Goal: Check status: Check status

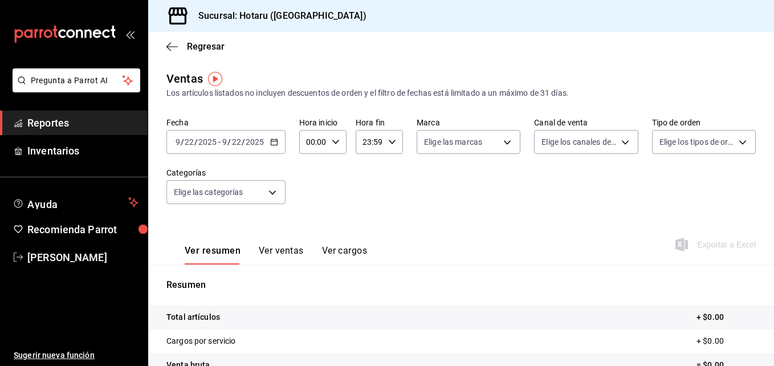
click at [273, 140] on icon "button" at bounding box center [274, 142] width 8 height 8
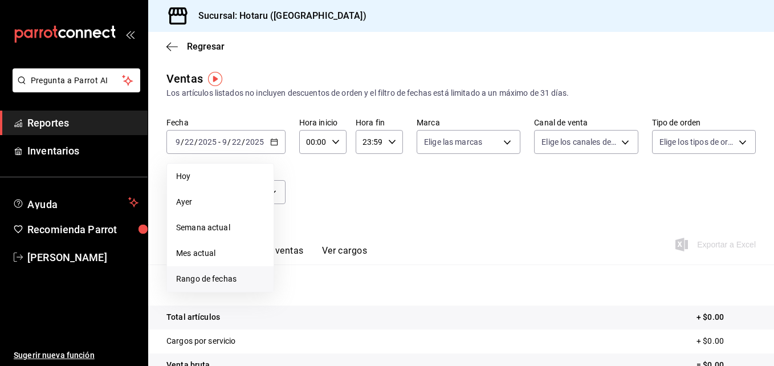
click at [225, 276] on span "Rango de fechas" at bounding box center [220, 279] width 88 height 12
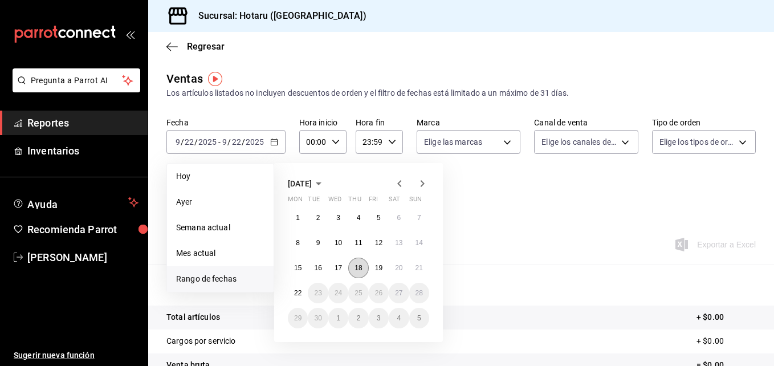
drag, startPoint x: 330, startPoint y: 275, endPoint x: 351, endPoint y: 265, distance: 23.4
click at [344, 268] on div "1 2 3 4 5 6 7 8 9 10 11 12 13 14 15 16 17 18 19 20 21 22 23 24 25 26 27 28 29 3…" at bounding box center [358, 267] width 141 height 121
drag, startPoint x: 351, startPoint y: 265, endPoint x: 379, endPoint y: 264, distance: 27.9
click at [379, 264] on abbr "19" at bounding box center [378, 268] width 7 height 8
click at [379, 265] on abbr "19" at bounding box center [378, 268] width 7 height 8
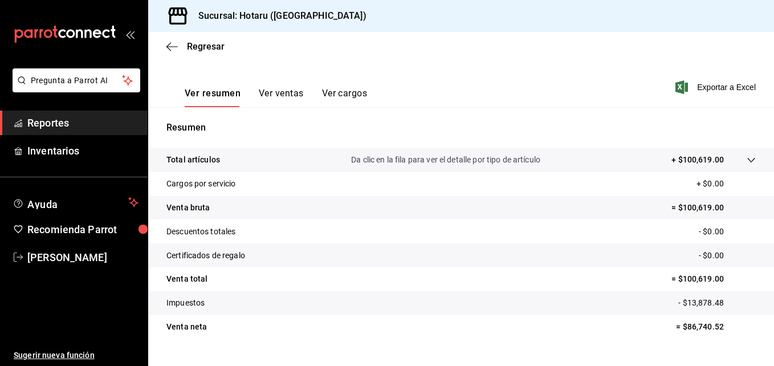
scroll to position [158, 0]
click at [751, 170] on tr "Total artículos Da clic en la fila para ver el detalle por tipo de artículo + $…" at bounding box center [461, 160] width 626 height 24
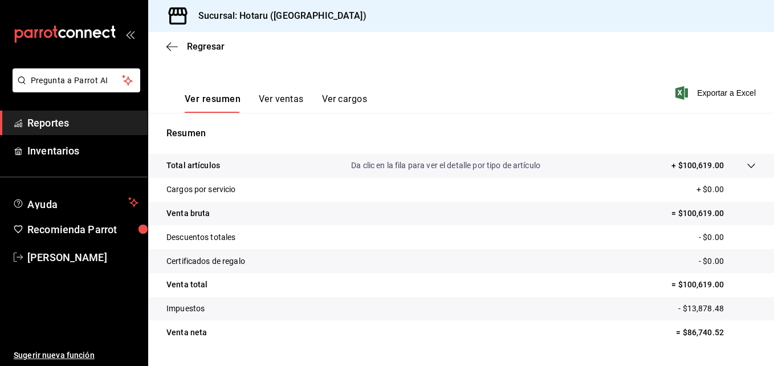
scroll to position [155, 0]
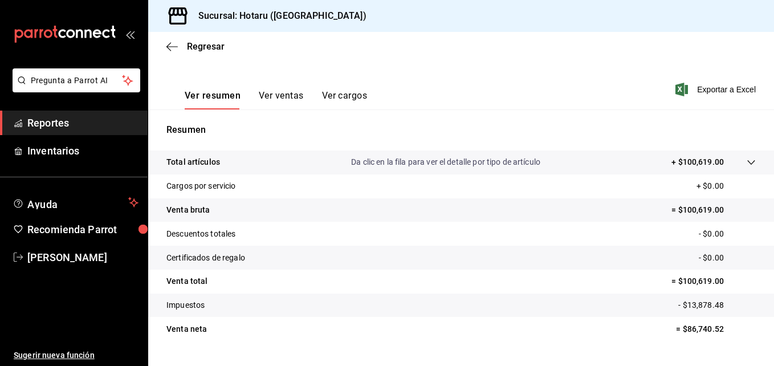
click at [749, 161] on tr "Total artículos Da clic en la fila para ver el detalle por tipo de artículo + $…" at bounding box center [461, 162] width 626 height 24
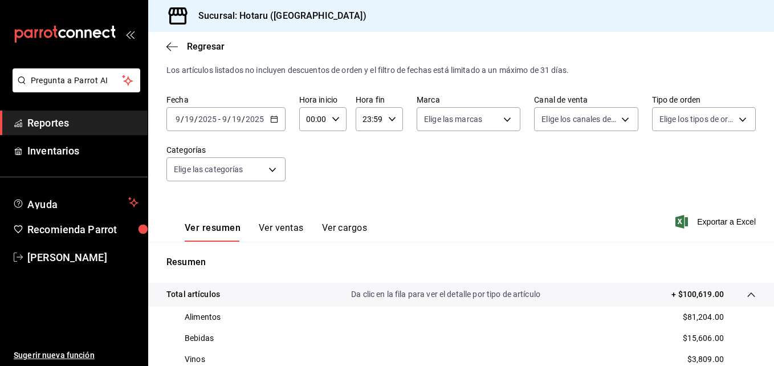
scroll to position [0, 0]
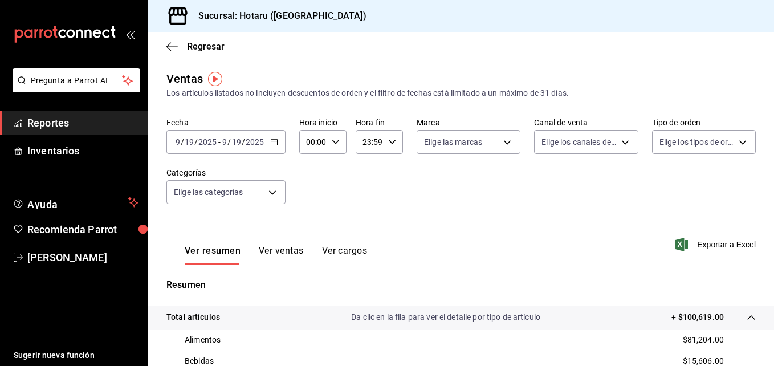
click at [232, 137] on input "19" at bounding box center [236, 141] width 10 height 9
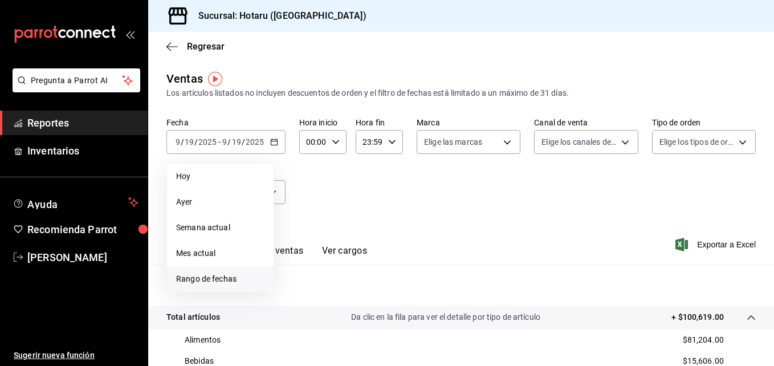
click at [207, 271] on li "Rango de fechas" at bounding box center [220, 279] width 107 height 26
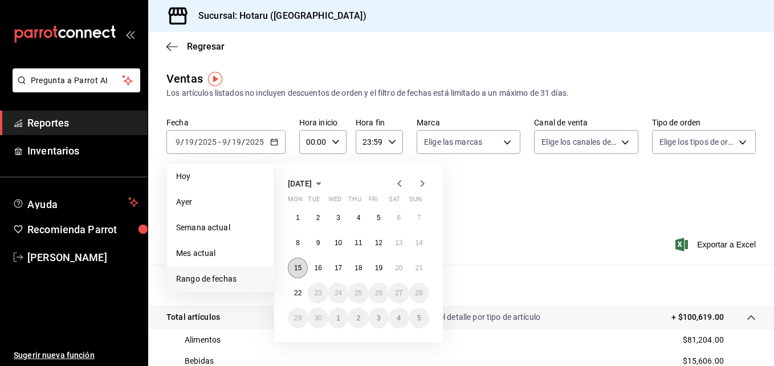
click at [293, 266] on button "15" at bounding box center [298, 268] width 20 height 21
click at [295, 295] on abbr "22" at bounding box center [297, 293] width 7 height 8
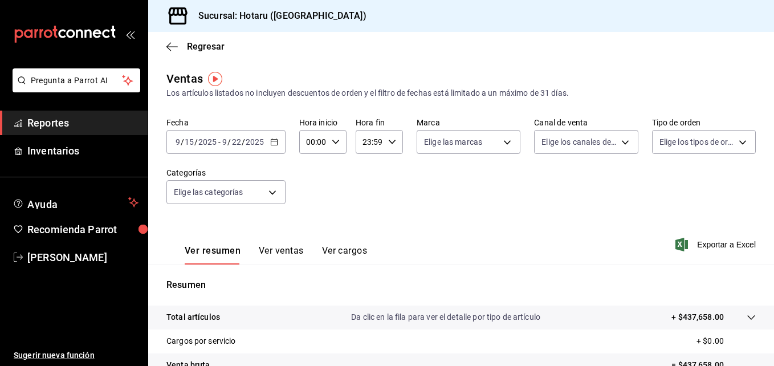
click at [219, 142] on span "-" at bounding box center [219, 141] width 2 height 9
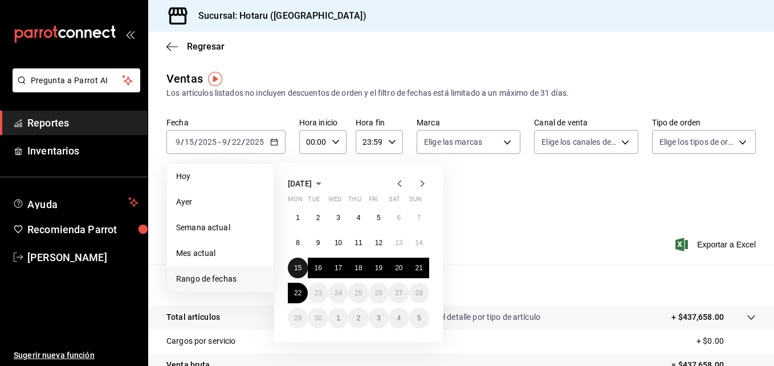
click at [300, 259] on button "15" at bounding box center [298, 268] width 20 height 21
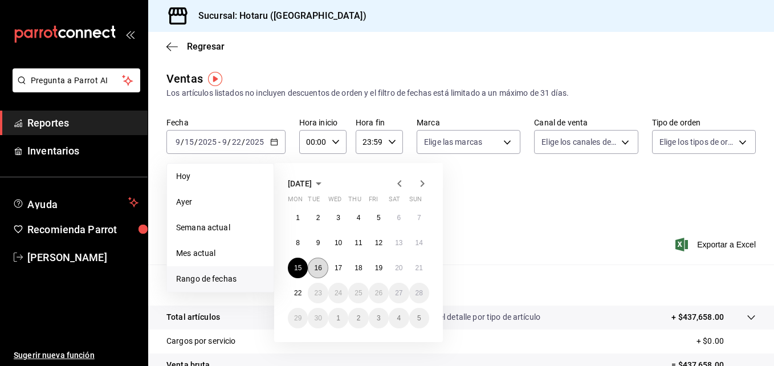
click at [316, 266] on abbr "16" at bounding box center [317, 268] width 7 height 8
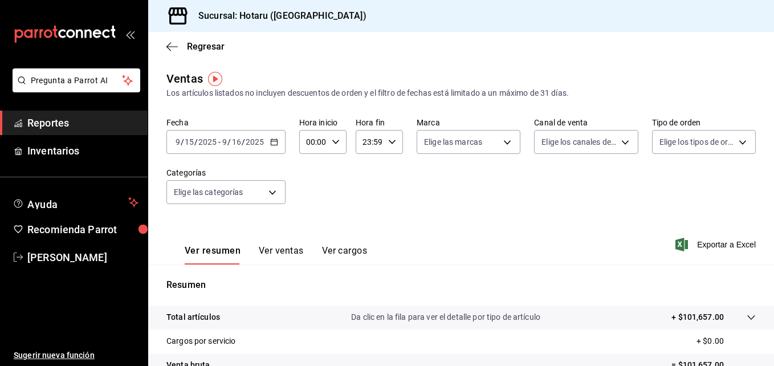
click at [388, 141] on icon "button" at bounding box center [392, 142] width 8 height 8
click at [363, 226] on span "02" at bounding box center [365, 225] width 5 height 9
type input "02:59"
click at [477, 202] on div at bounding box center [387, 183] width 774 height 366
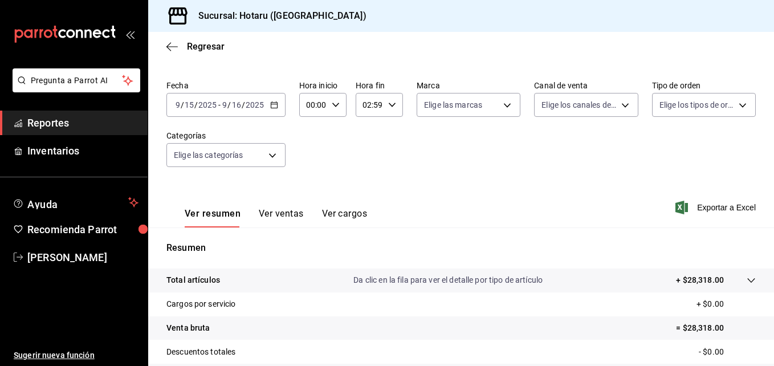
scroll to position [0, 0]
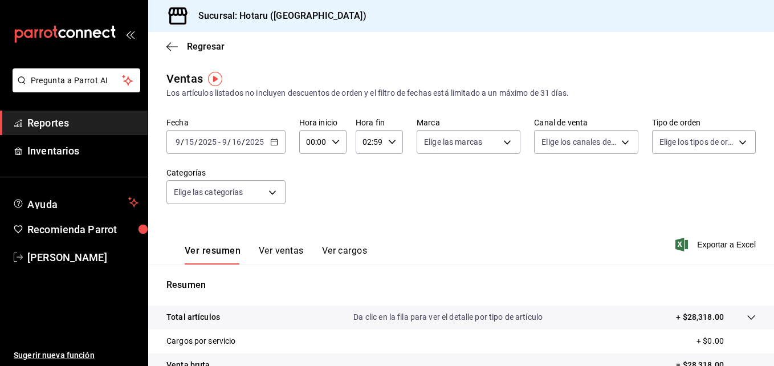
click at [266, 139] on div "[DATE] [DATE] - [DATE] [DATE]" at bounding box center [225, 142] width 119 height 24
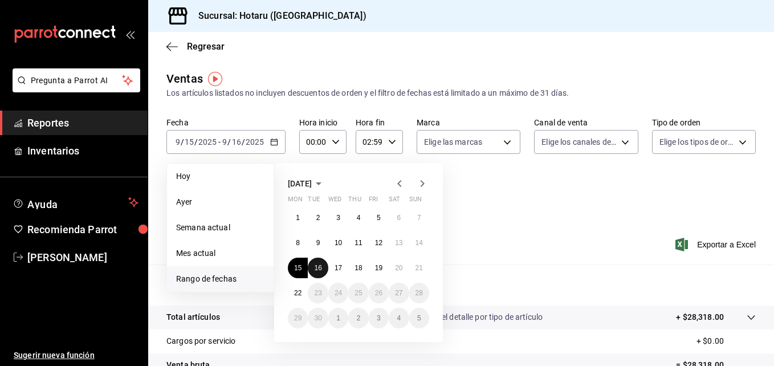
click at [313, 270] on button "16" at bounding box center [318, 268] width 20 height 21
click at [340, 271] on abbr "17" at bounding box center [337, 268] width 7 height 8
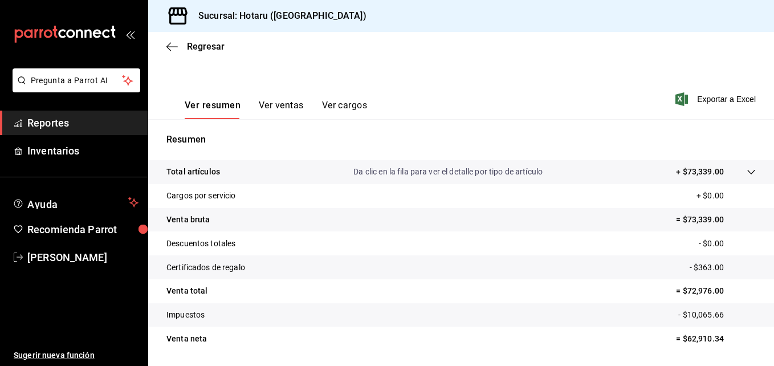
scroll to position [180, 0]
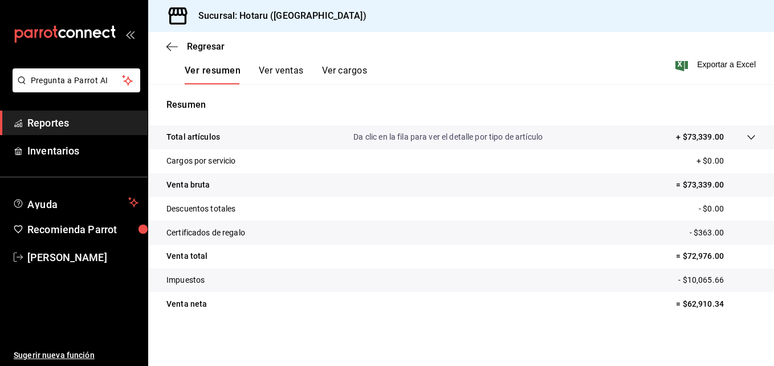
click at [746, 133] on icon at bounding box center [750, 137] width 9 height 9
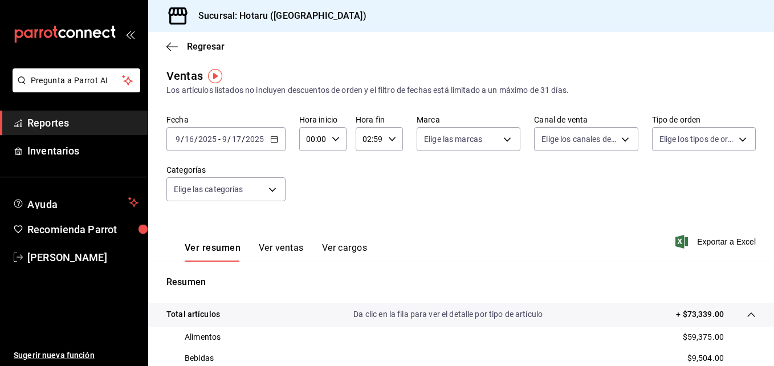
scroll to position [0, 0]
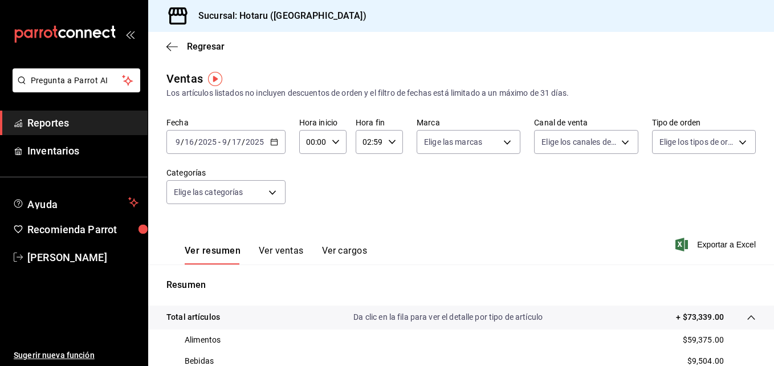
click at [253, 136] on div "[DATE] [DATE] - [DATE] [DATE]" at bounding box center [225, 142] width 119 height 24
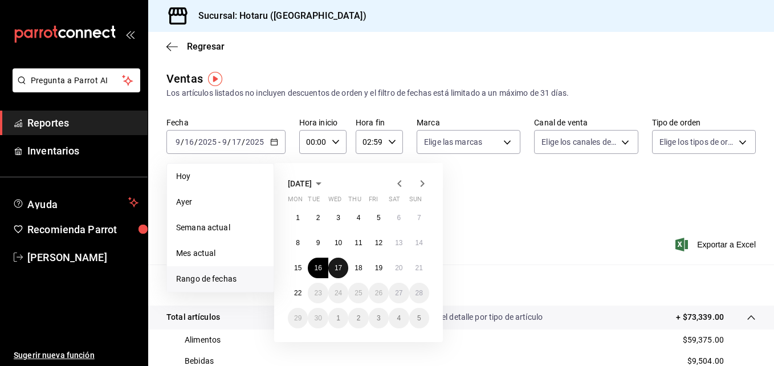
click at [335, 269] on abbr "17" at bounding box center [337, 268] width 7 height 8
click at [355, 272] on button "18" at bounding box center [358, 268] width 20 height 21
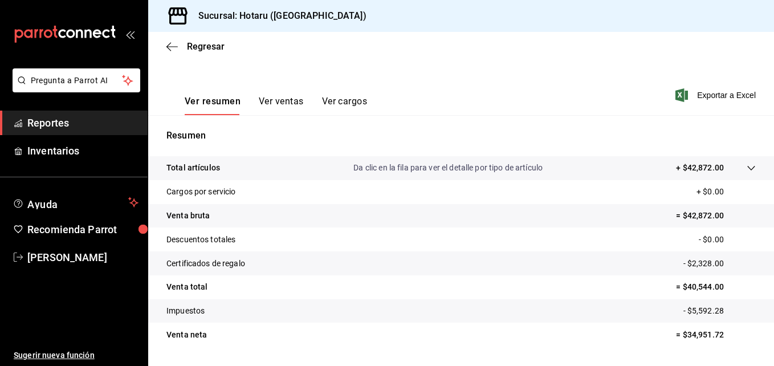
scroll to position [158, 0]
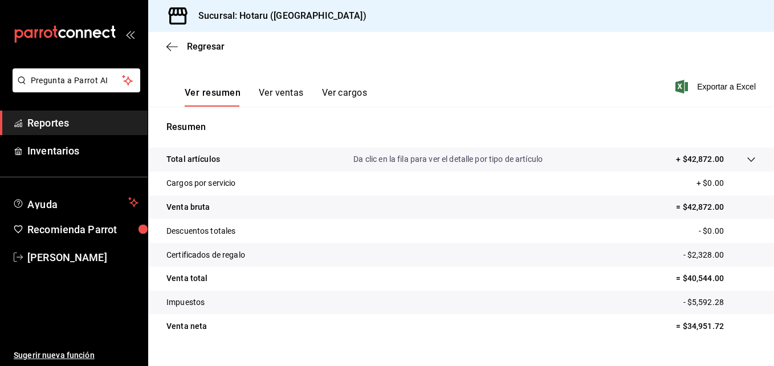
click at [569, 153] on div "Total artículos Da clic en la fila para ver el detalle por tipo de artículo + $…" at bounding box center [444, 159] width 557 height 12
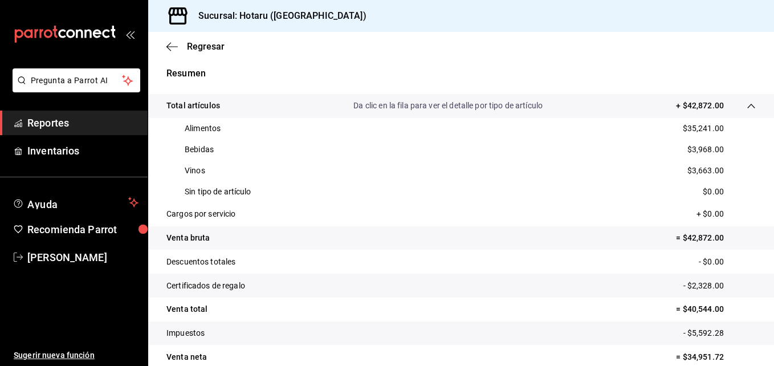
scroll to position [59, 0]
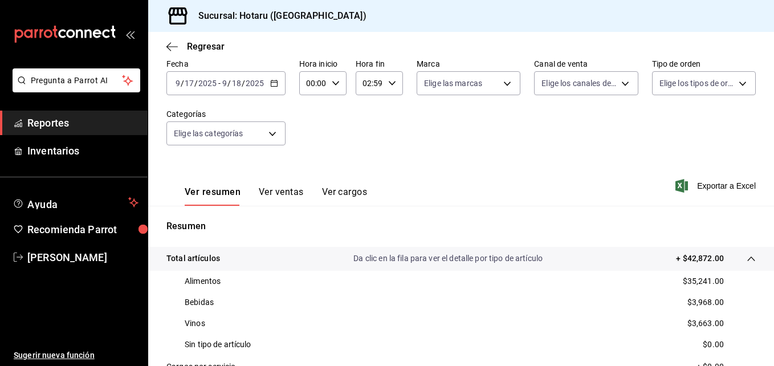
click at [278, 89] on div "[DATE] [DATE] - [DATE] [DATE]" at bounding box center [225, 83] width 119 height 24
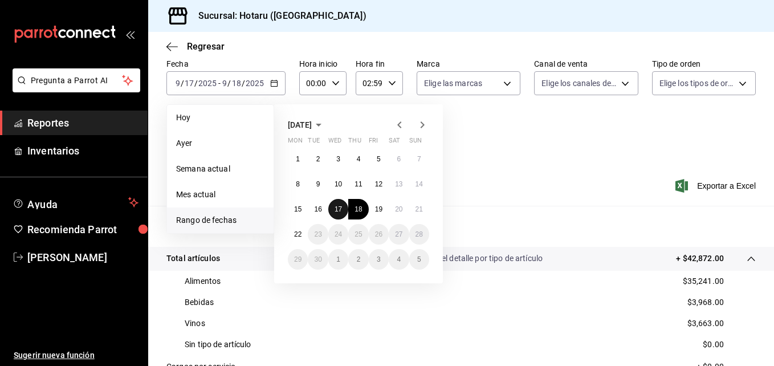
click at [345, 207] on button "17" at bounding box center [338, 209] width 20 height 21
click at [356, 209] on abbr "18" at bounding box center [357, 209] width 7 height 8
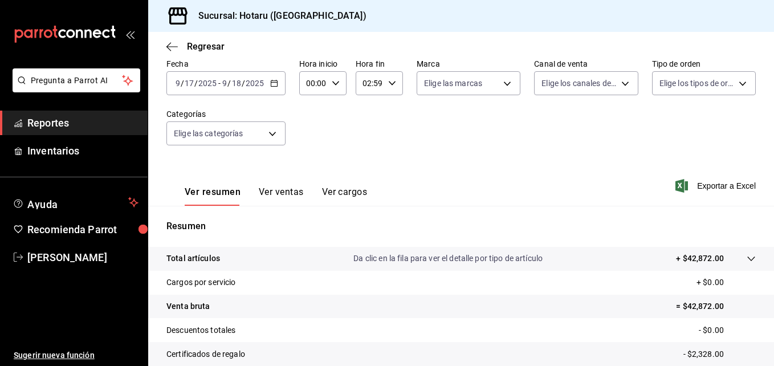
click at [277, 78] on div "[DATE] [DATE] - [DATE] [DATE]" at bounding box center [225, 83] width 119 height 24
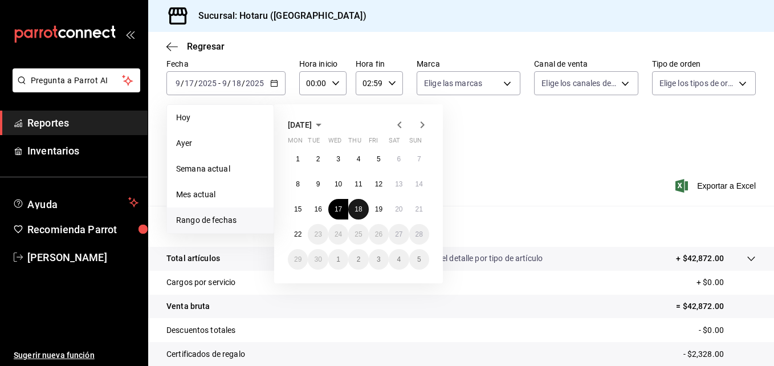
click at [358, 202] on button "18" at bounding box center [358, 209] width 20 height 21
click at [372, 208] on button "19" at bounding box center [379, 209] width 20 height 21
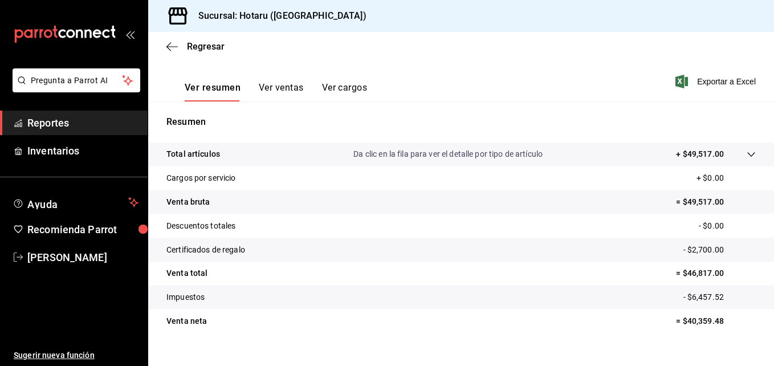
scroll to position [180, 0]
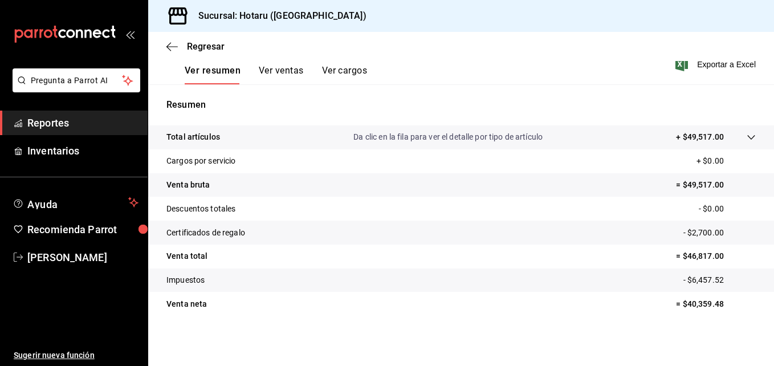
click at [746, 138] on icon at bounding box center [750, 137] width 9 height 9
